Goal: Information Seeking & Learning: Learn about a topic

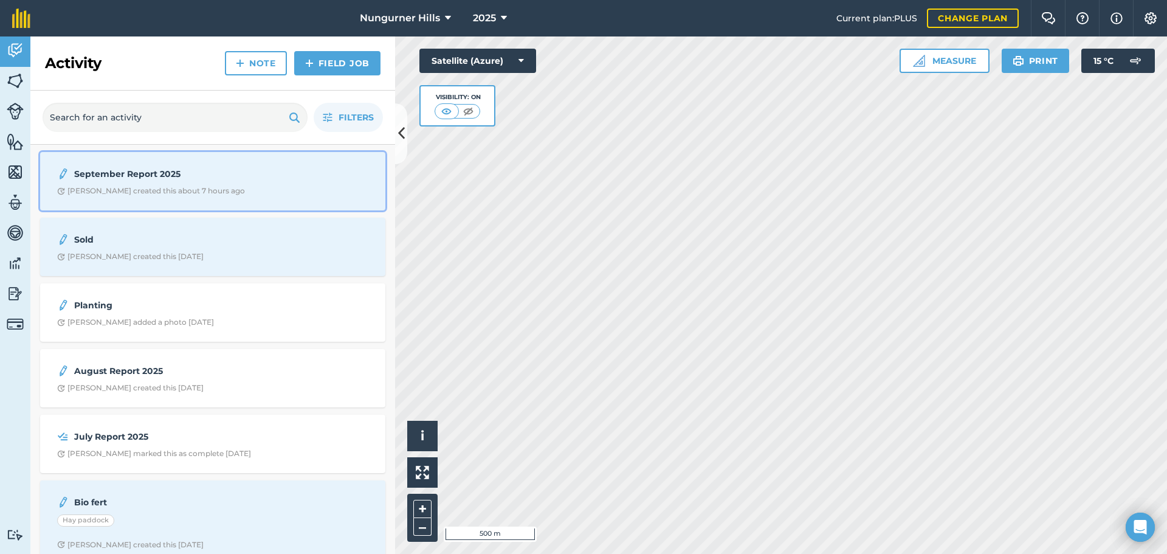
click at [111, 174] on strong "September Report 2025" at bounding box center [170, 173] width 193 height 13
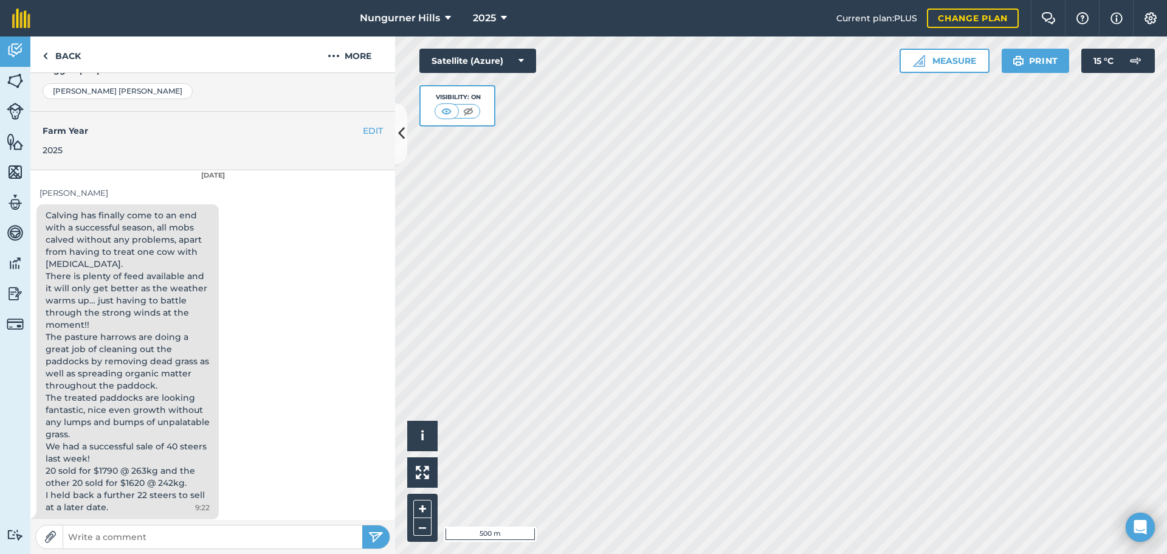
scroll to position [247, 0]
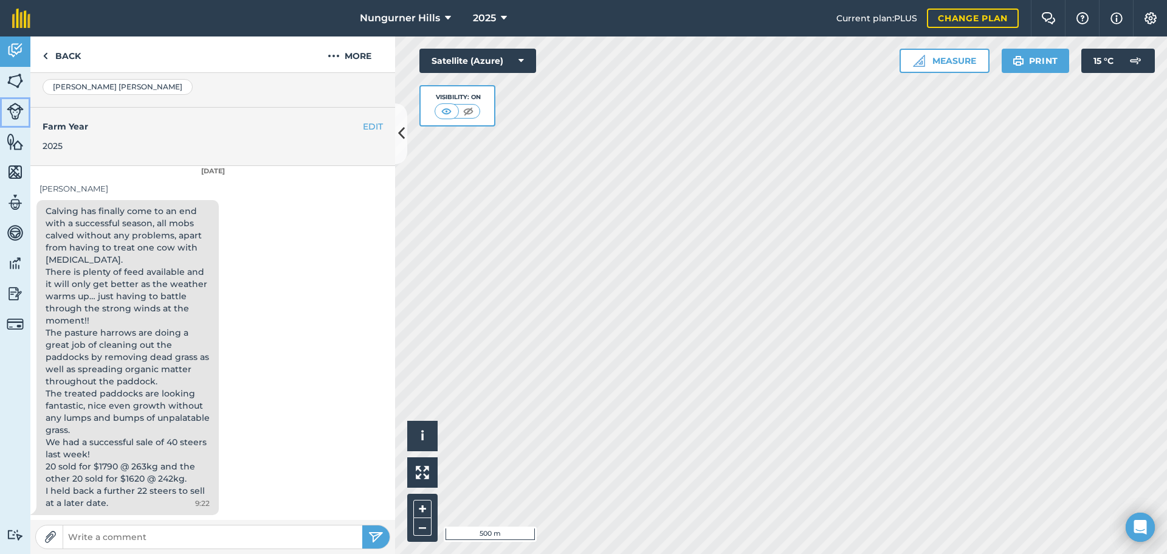
click at [13, 108] on img at bounding box center [15, 111] width 17 height 17
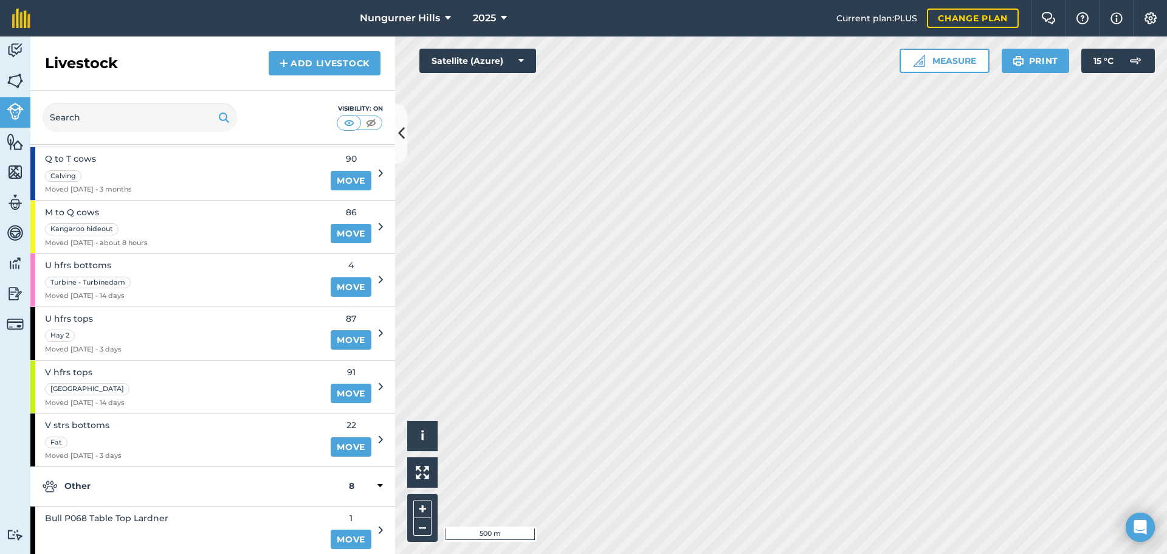
scroll to position [122, 0]
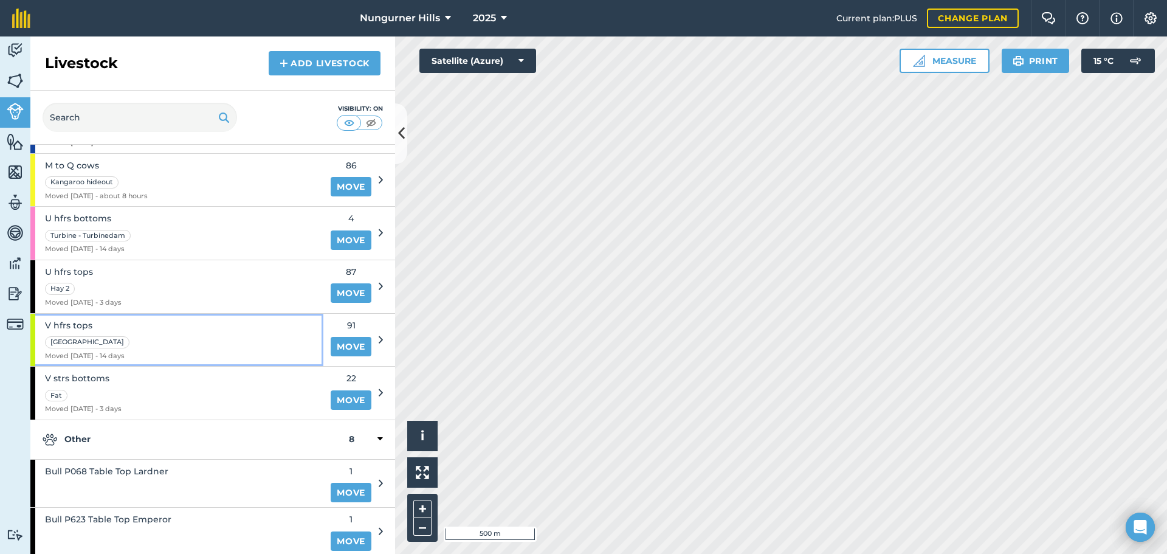
click at [63, 324] on span "V hfrs tops" at bounding box center [88, 324] width 87 height 13
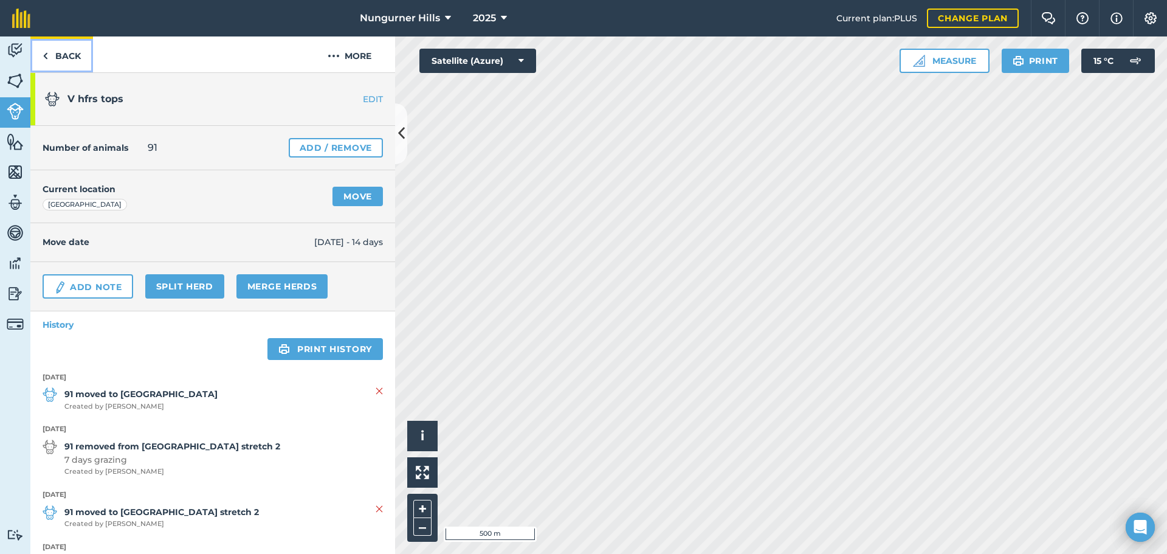
click at [66, 52] on link "Back" at bounding box center [61, 54] width 63 height 36
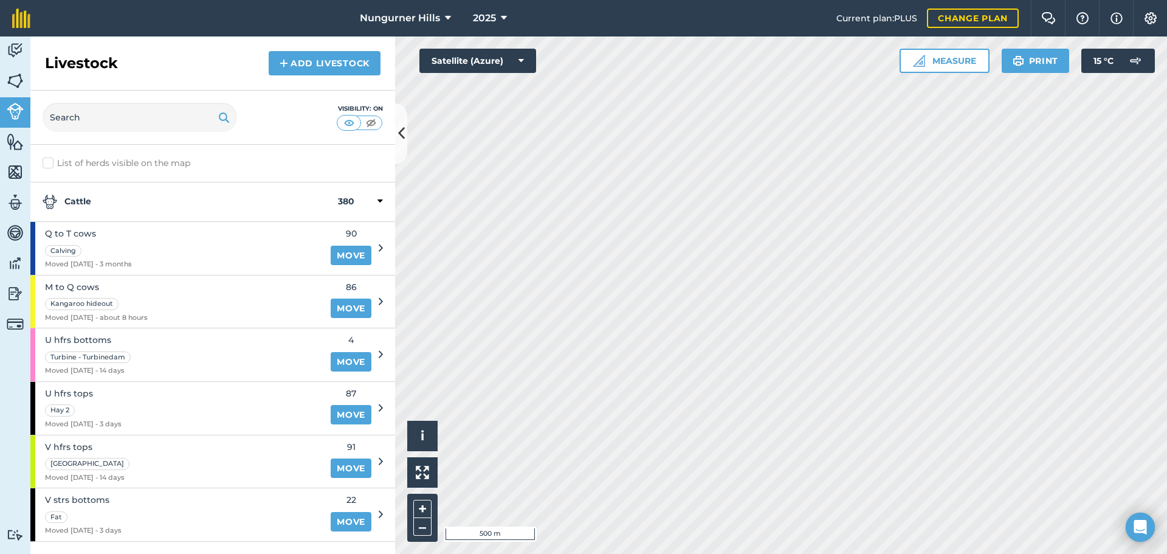
scroll to position [61, 0]
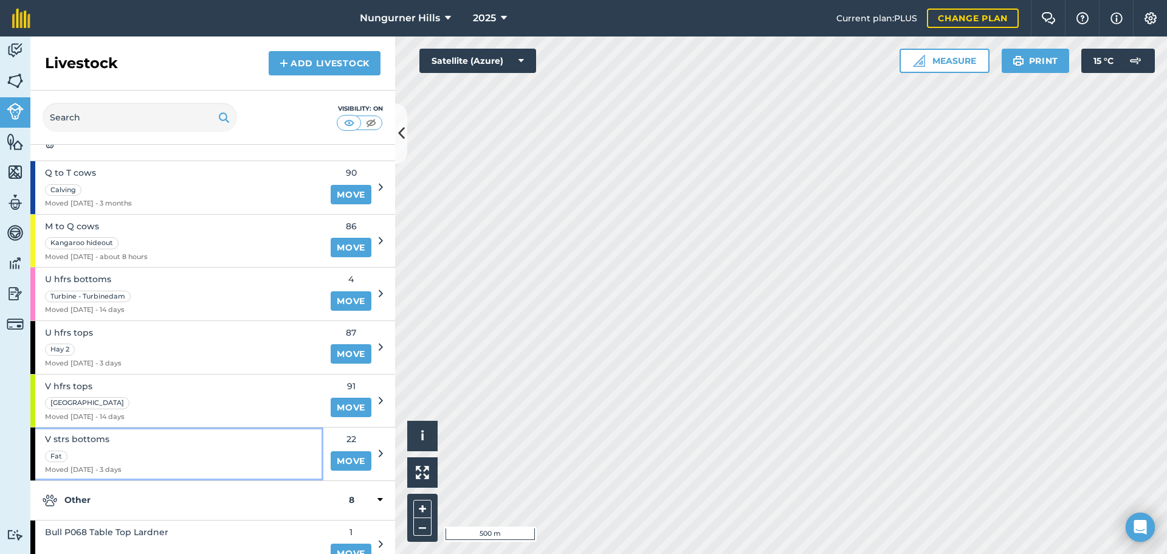
click at [77, 438] on span "V strs bottoms" at bounding box center [83, 438] width 77 height 13
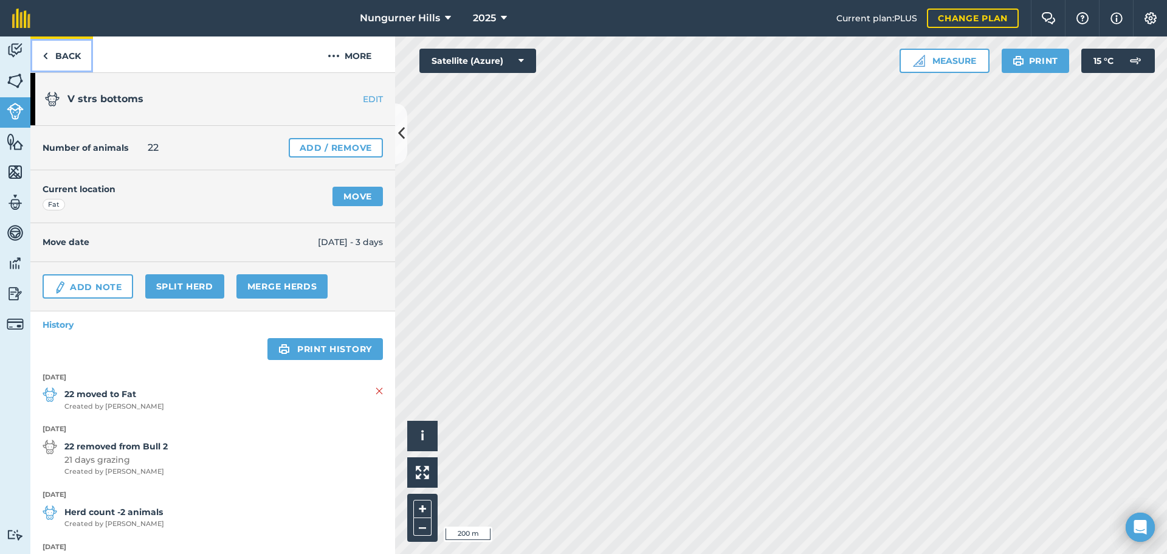
click at [67, 55] on link "Back" at bounding box center [61, 54] width 63 height 36
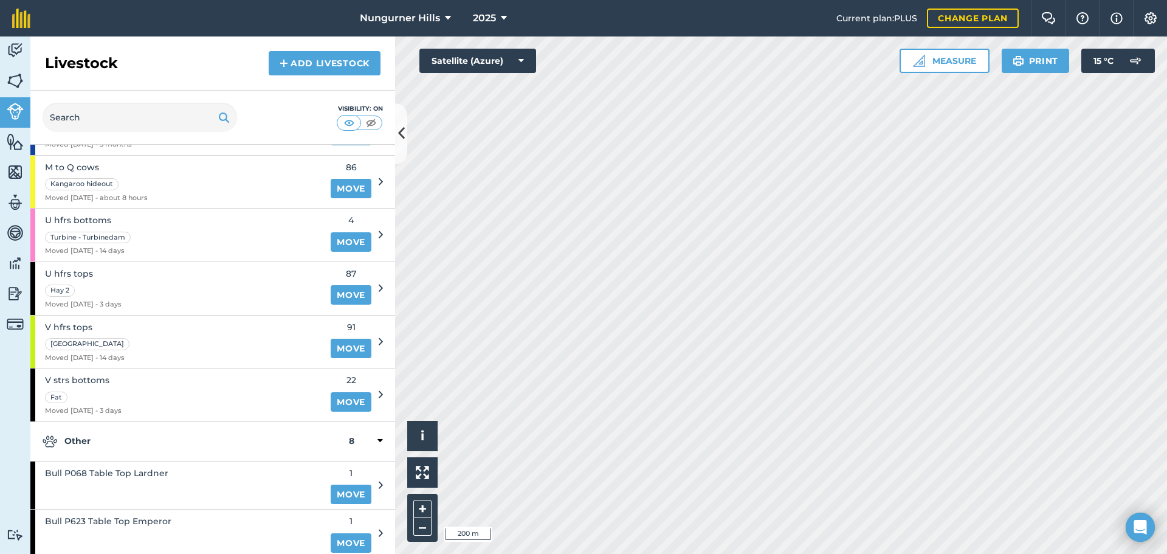
scroll to position [122, 0]
click at [17, 44] on img at bounding box center [15, 50] width 17 height 18
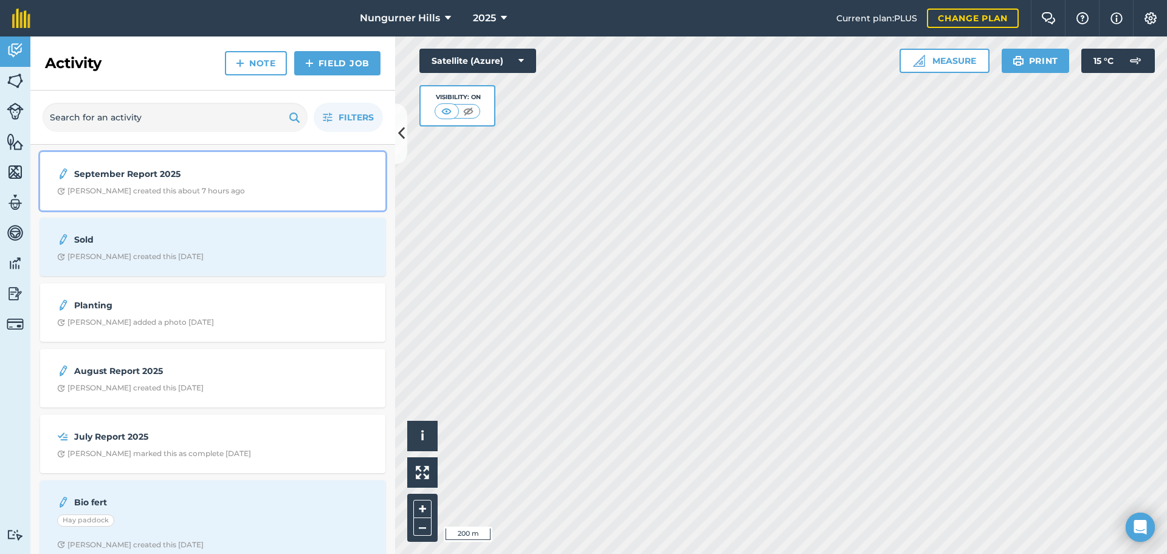
click at [114, 176] on strong "September Report 2025" at bounding box center [170, 173] width 193 height 13
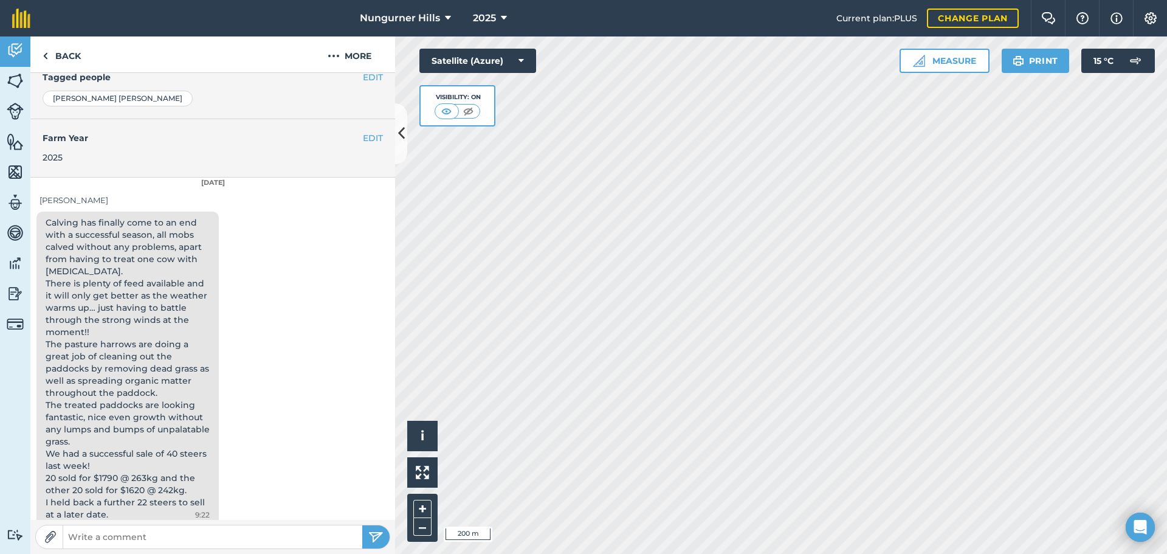
scroll to position [247, 0]
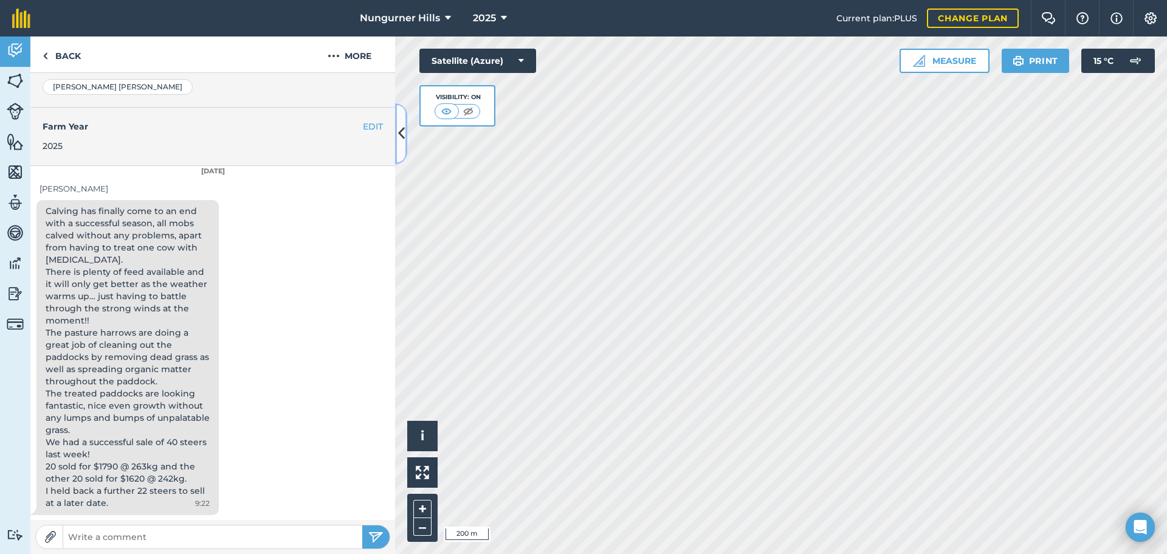
click at [403, 138] on icon at bounding box center [401, 133] width 7 height 21
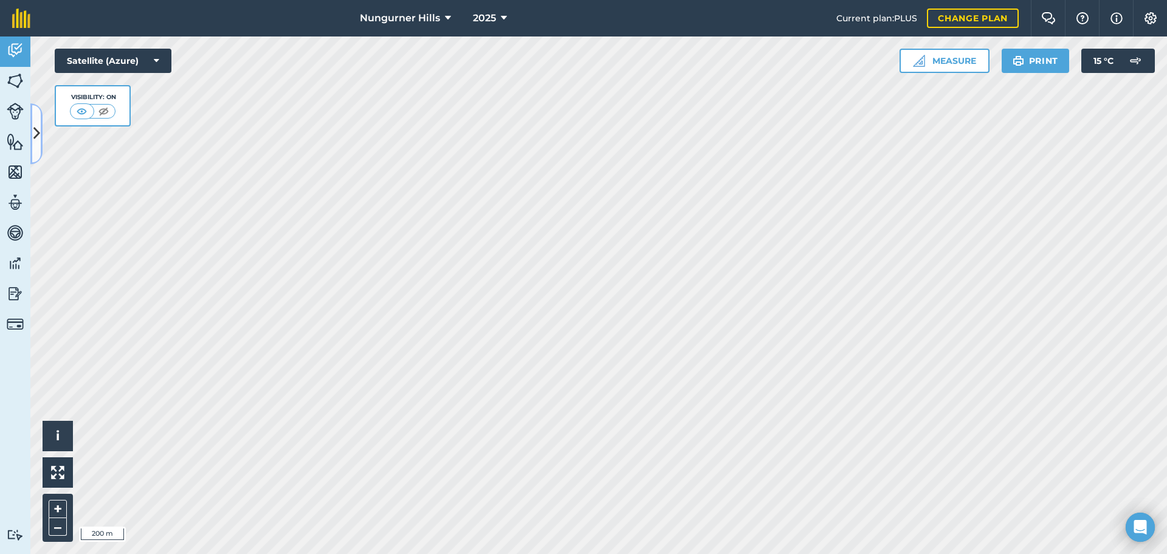
click at [38, 136] on icon at bounding box center [36, 133] width 7 height 21
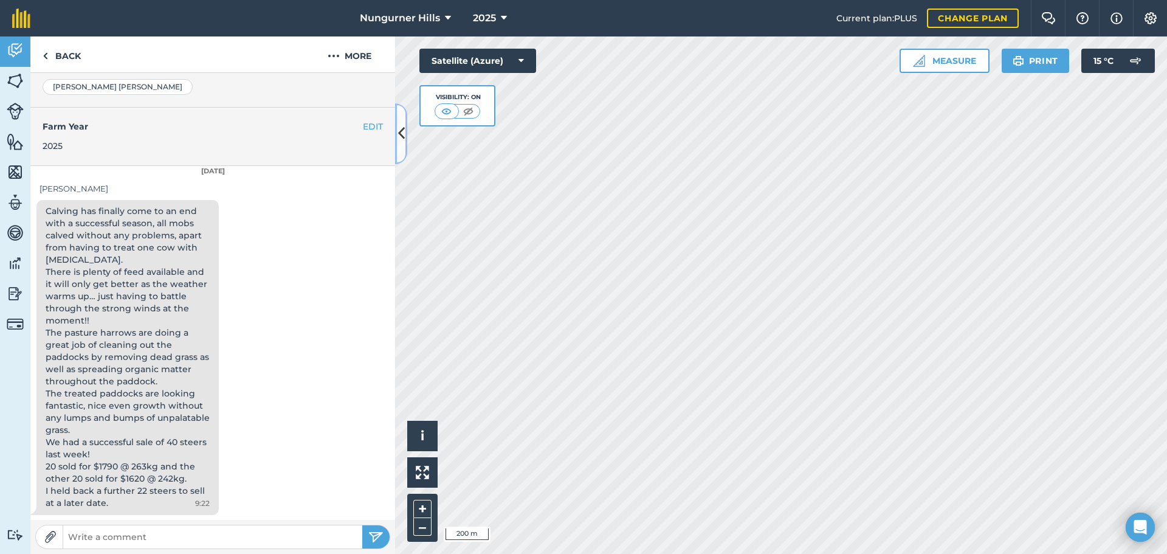
click at [401, 136] on icon at bounding box center [401, 133] width 7 height 21
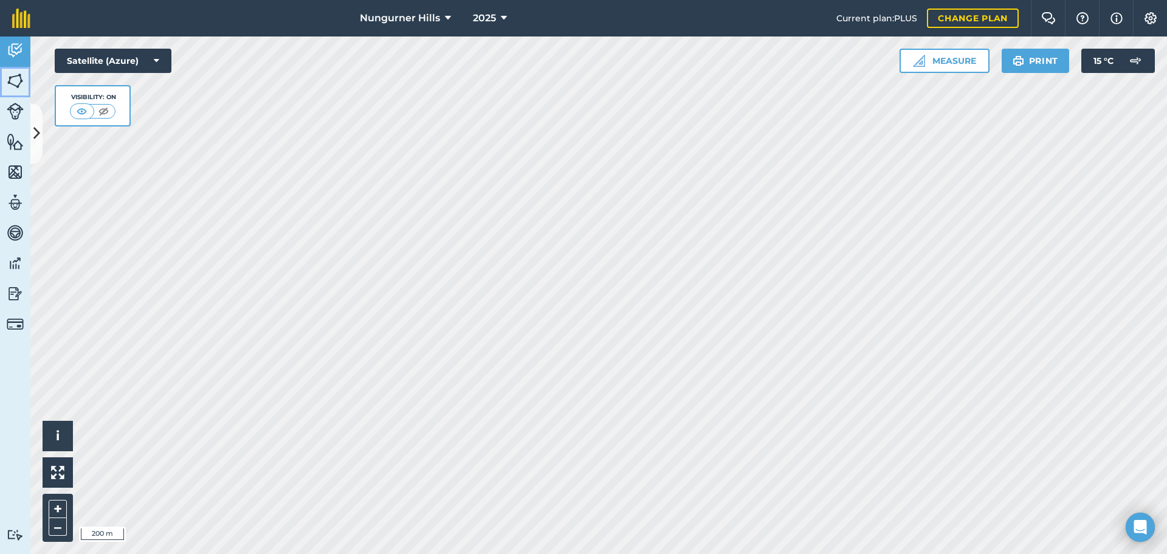
click at [16, 83] on img at bounding box center [15, 81] width 17 height 18
